Goal: Transaction & Acquisition: Purchase product/service

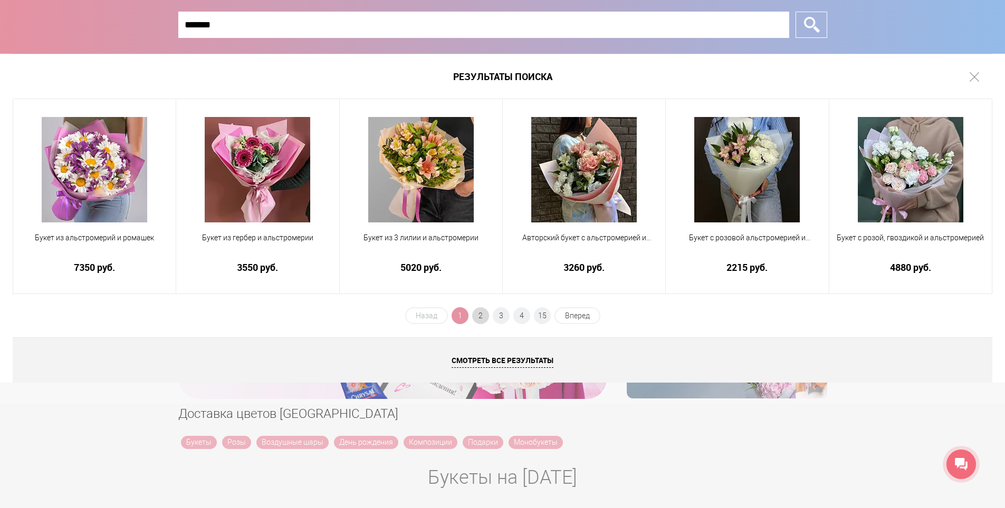
type input "*******"
click at [473, 316] on span "2" at bounding box center [480, 315] width 17 height 17
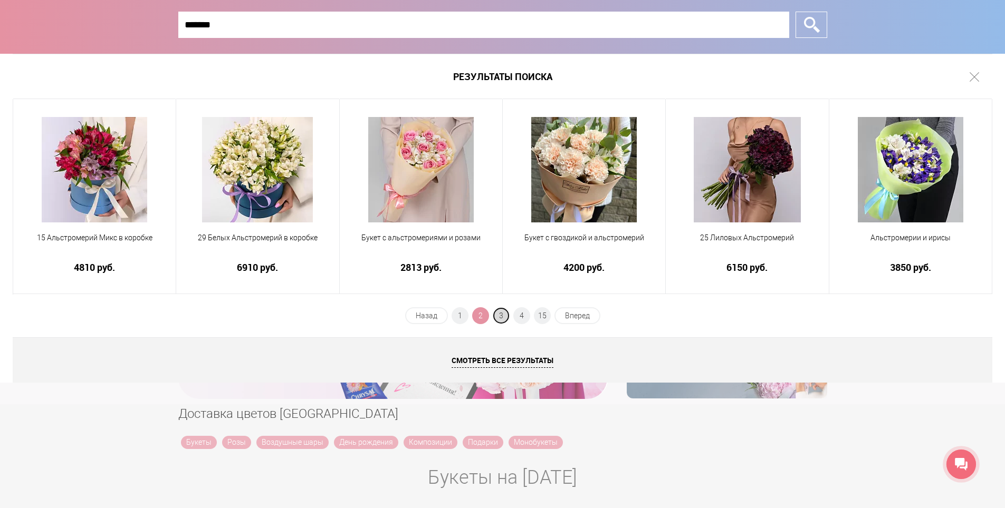
click at [499, 316] on span "3" at bounding box center [501, 315] width 17 height 17
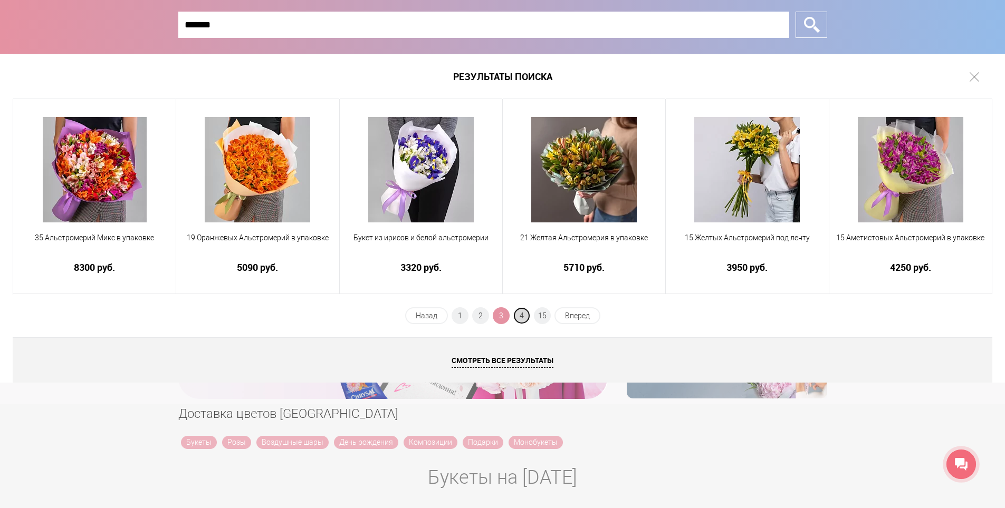
click at [523, 313] on span "4" at bounding box center [521, 315] width 17 height 17
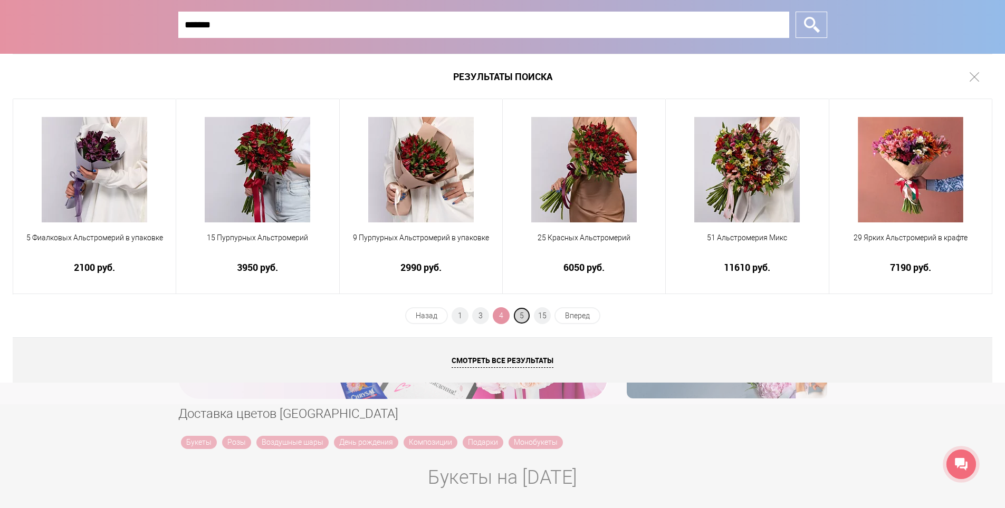
click at [528, 315] on span "5" at bounding box center [521, 315] width 17 height 17
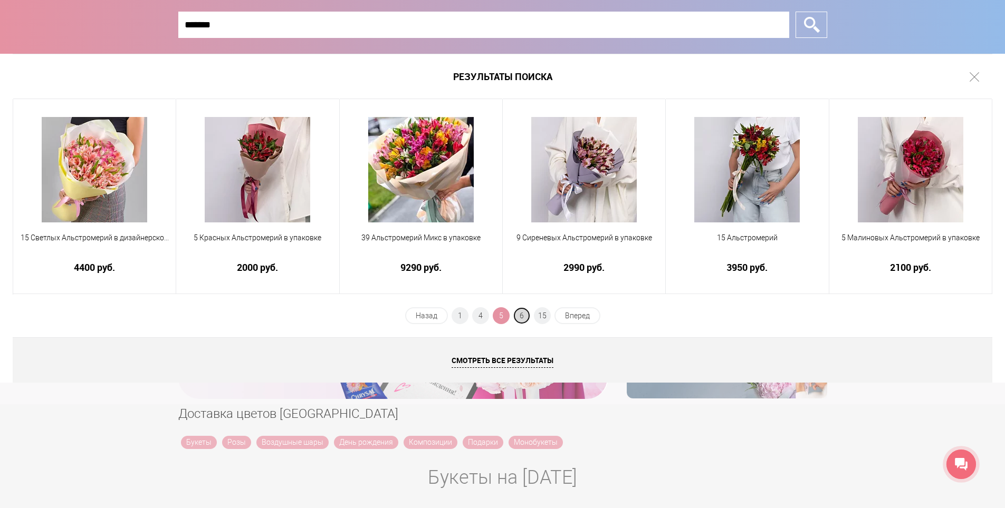
click at [527, 319] on span "6" at bounding box center [521, 315] width 17 height 17
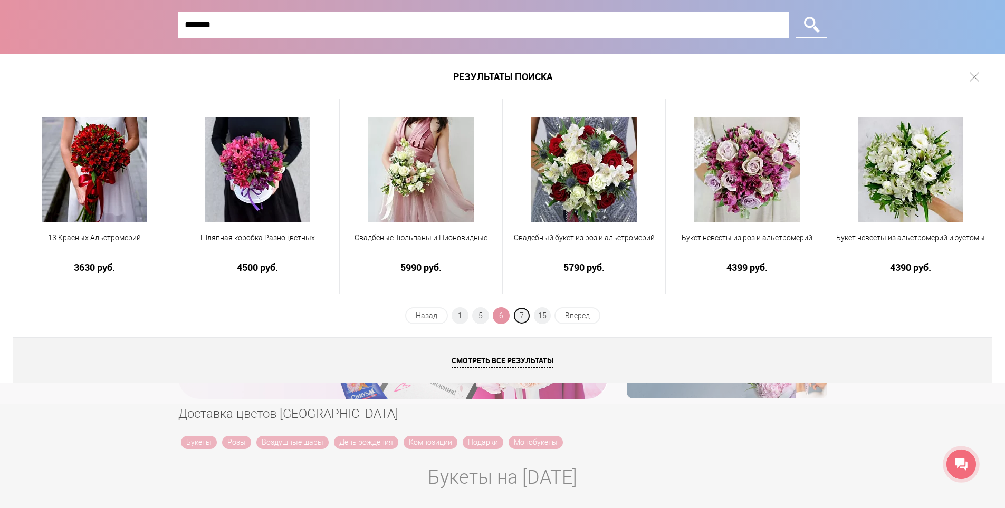
click at [527, 319] on span "7" at bounding box center [521, 315] width 17 height 17
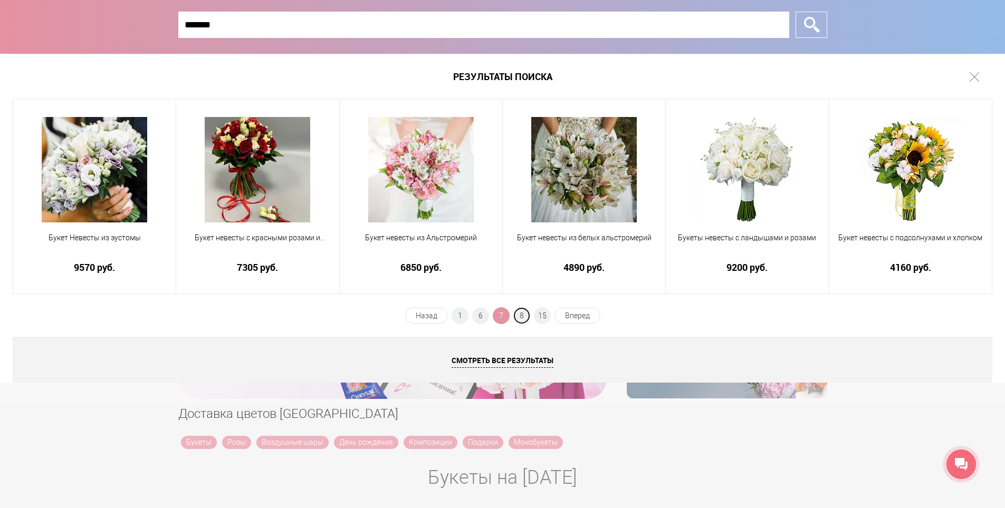
click at [527, 319] on span "8" at bounding box center [521, 315] width 17 height 17
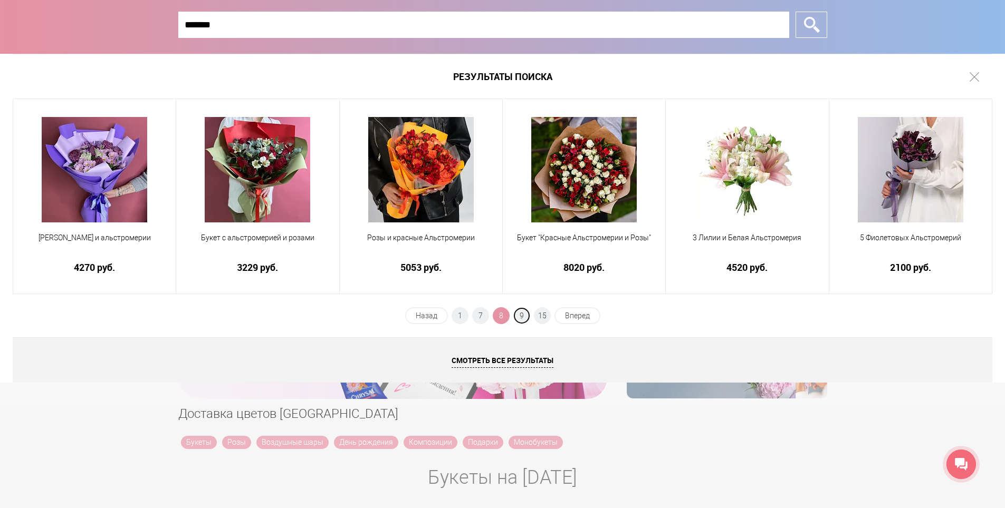
click at [527, 319] on span "9" at bounding box center [521, 315] width 17 height 17
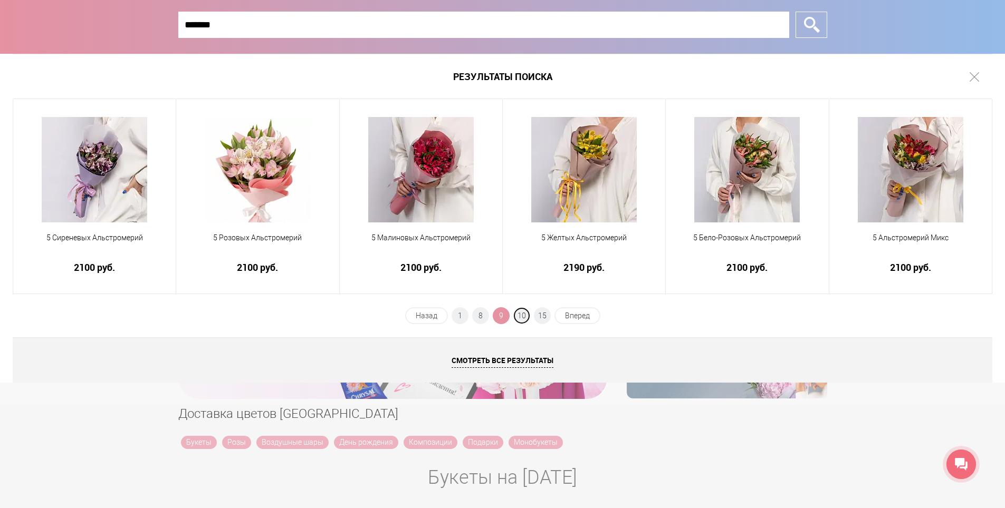
click at [527, 319] on span "10" at bounding box center [521, 315] width 17 height 17
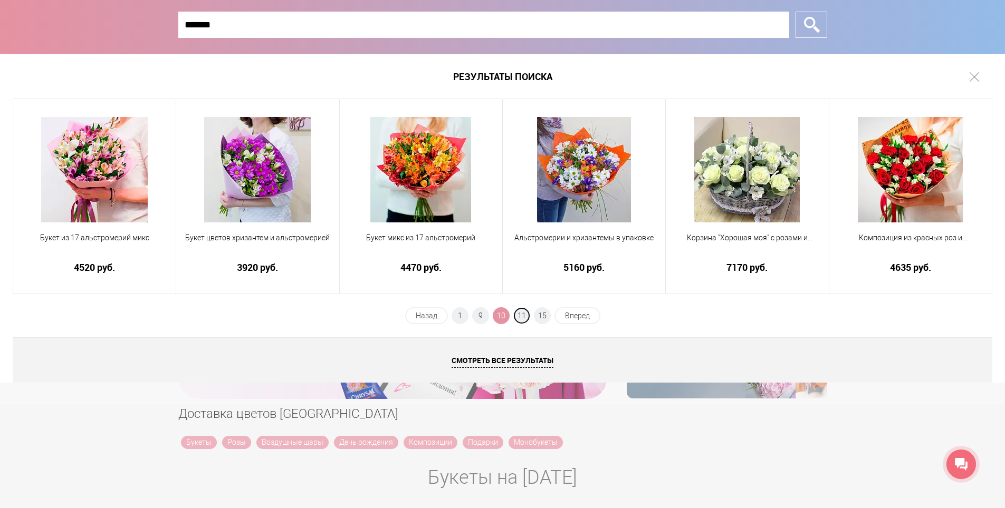
click at [527, 319] on span "11" at bounding box center [521, 315] width 17 height 17
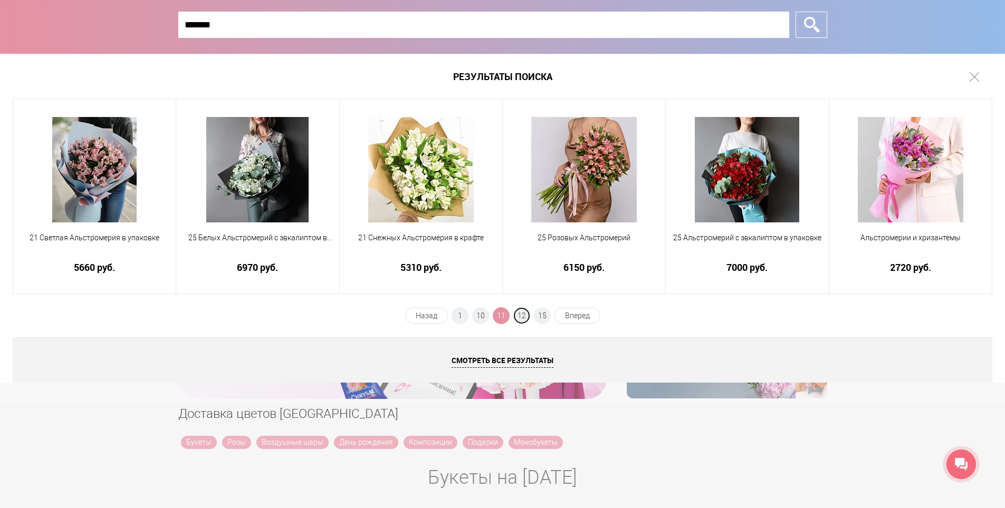
click at [527, 319] on span "12" at bounding box center [521, 315] width 17 height 17
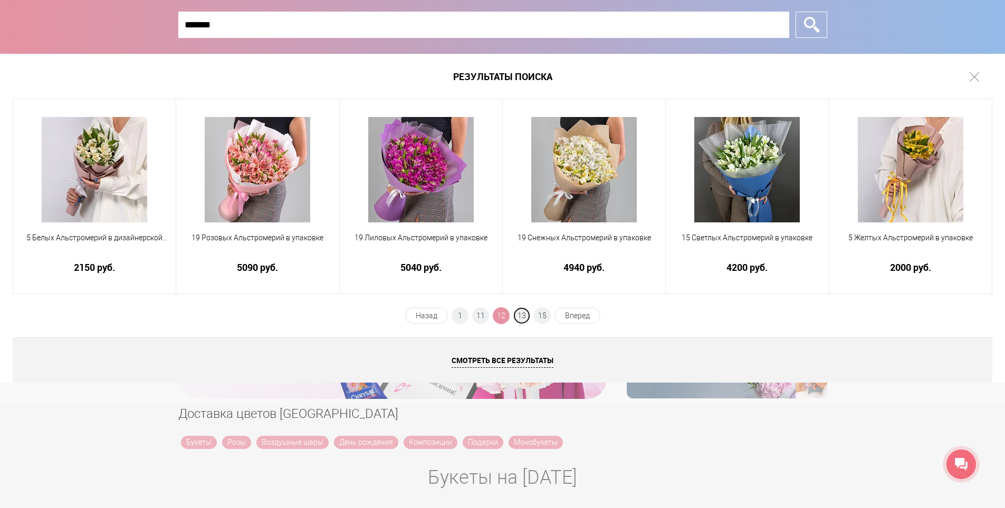
click at [527, 319] on span "13" at bounding box center [521, 315] width 17 height 17
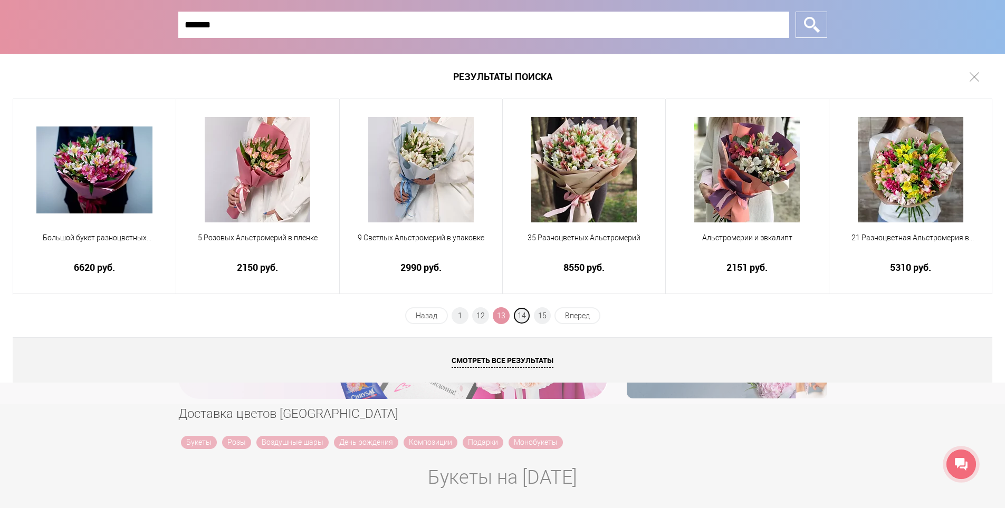
click at [527, 319] on span "14" at bounding box center [521, 315] width 17 height 17
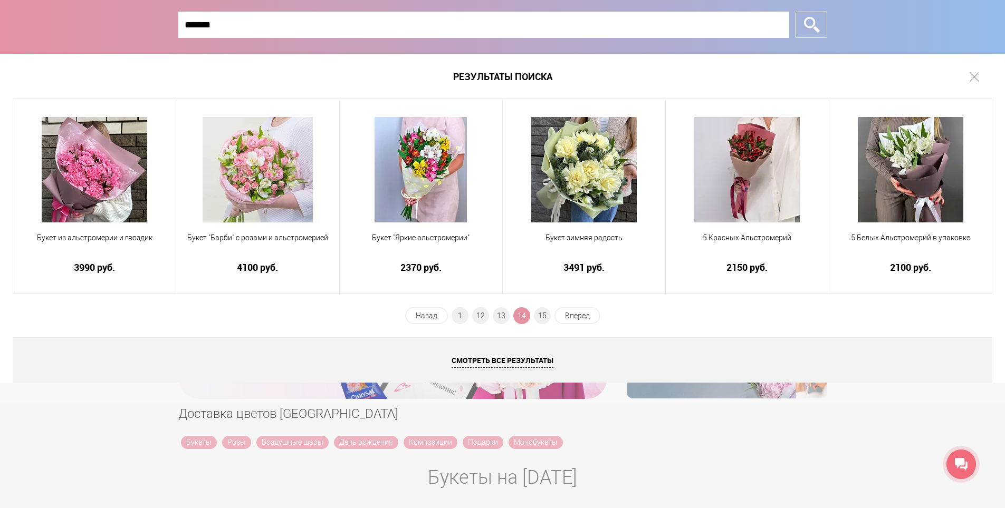
click at [527, 319] on span "14" at bounding box center [521, 315] width 17 height 17
click at [538, 315] on span "15" at bounding box center [542, 315] width 17 height 17
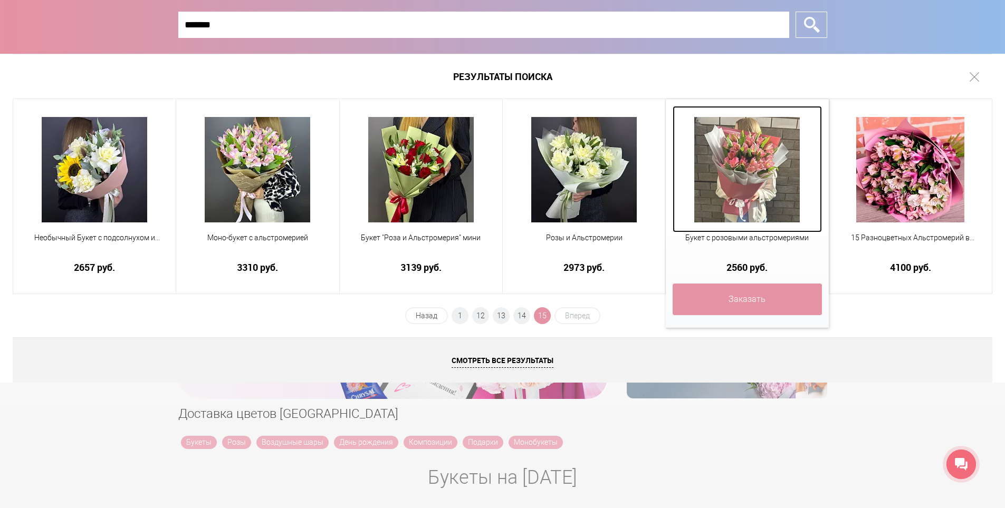
click at [741, 176] on img at bounding box center [746, 169] width 105 height 105
